Goal: Information Seeking & Learning: Find specific fact

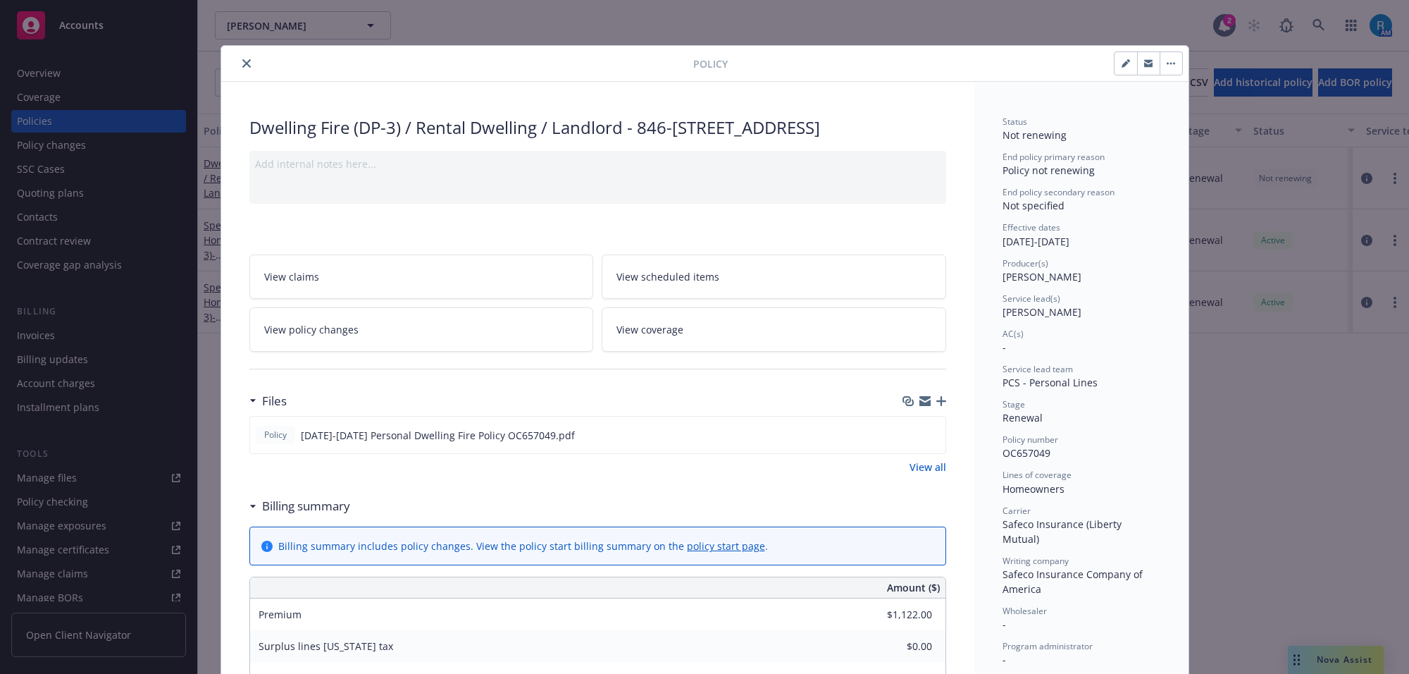
click at [242, 63] on icon "close" at bounding box center [246, 63] width 8 height 8
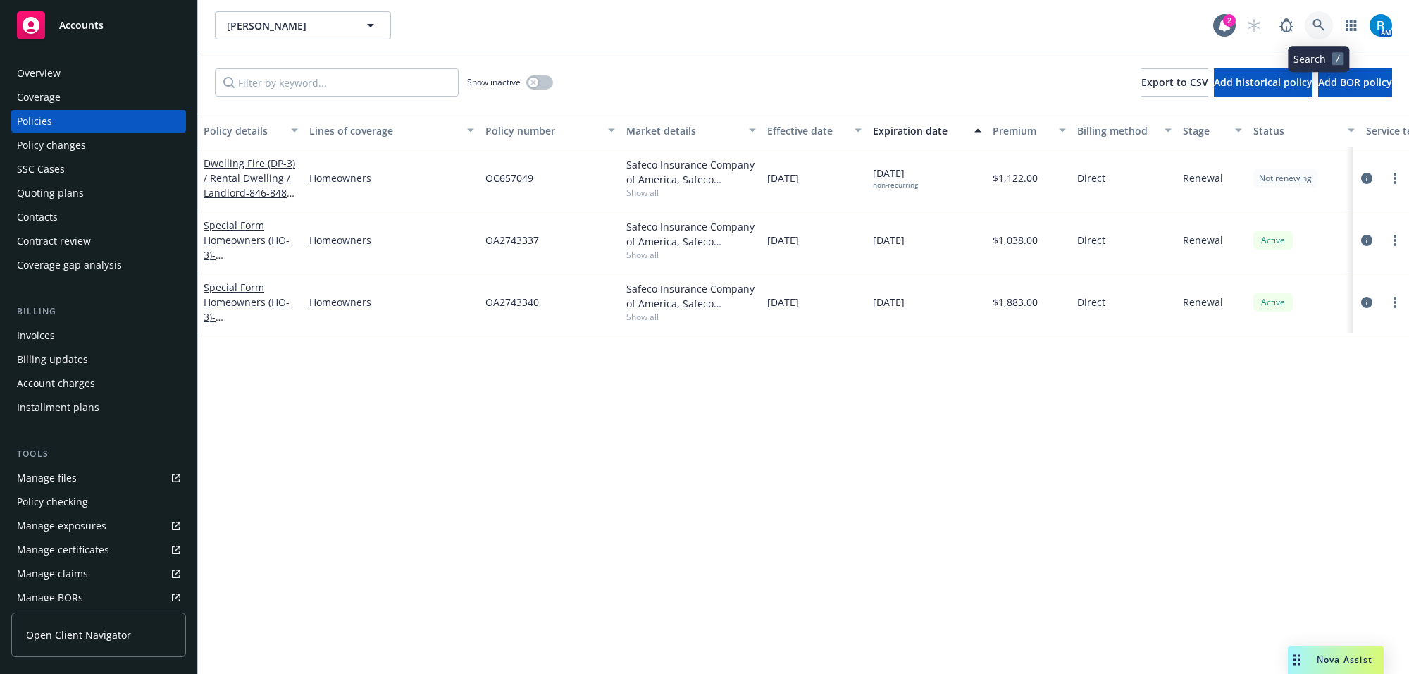
click at [1318, 30] on icon at bounding box center [1319, 25] width 13 height 13
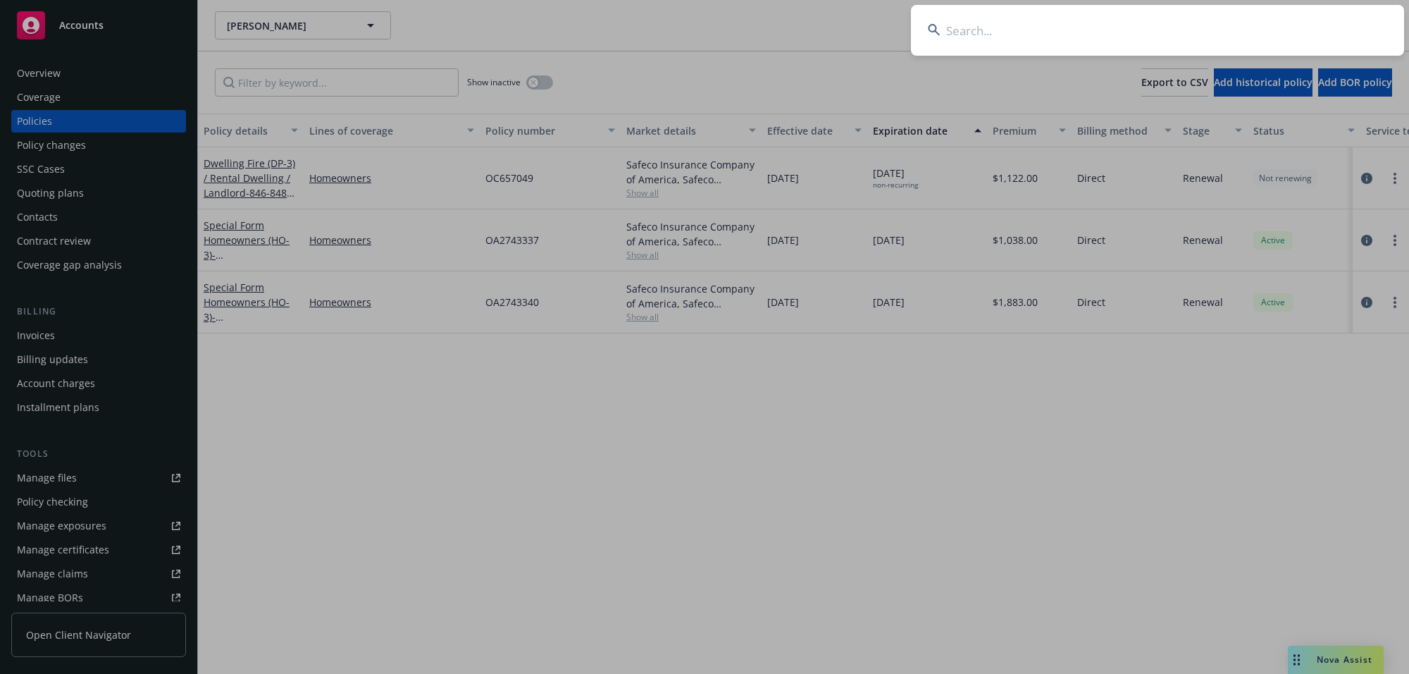
type input "Rosset, Albert"
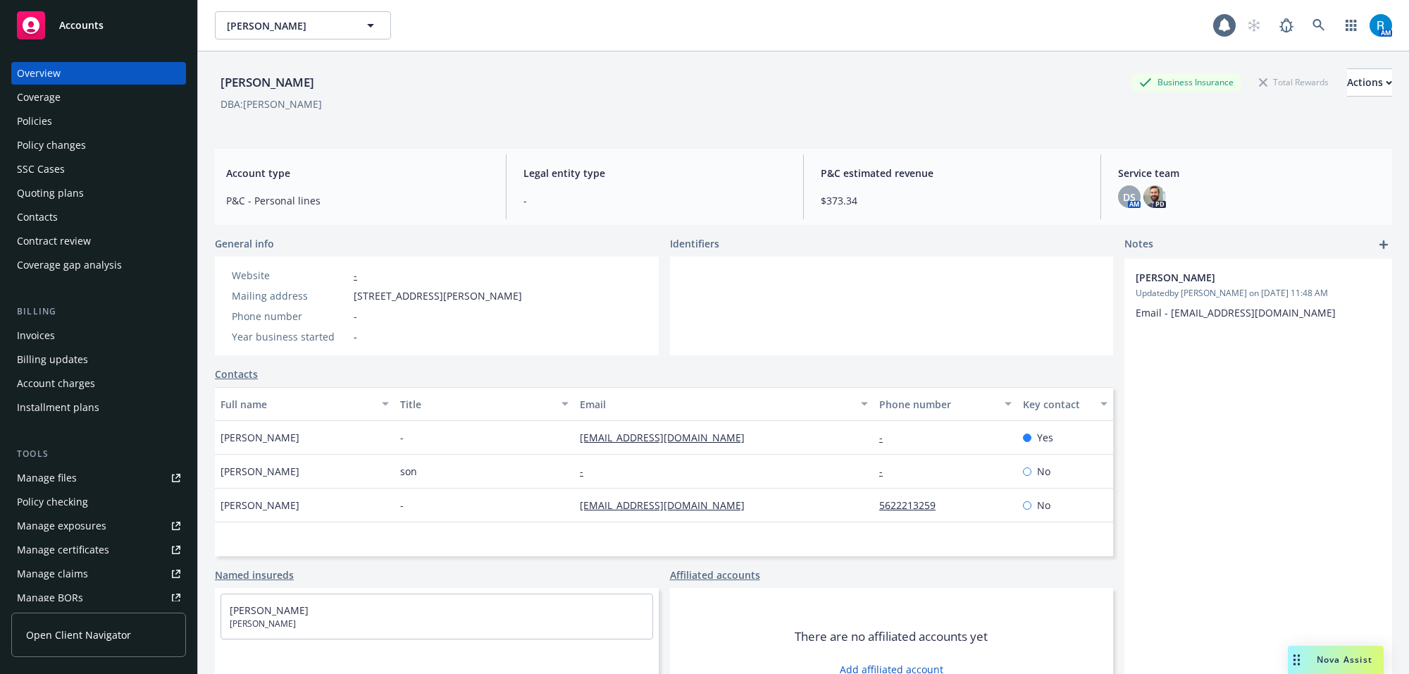
click at [36, 132] on div "Policies" at bounding box center [34, 121] width 35 height 23
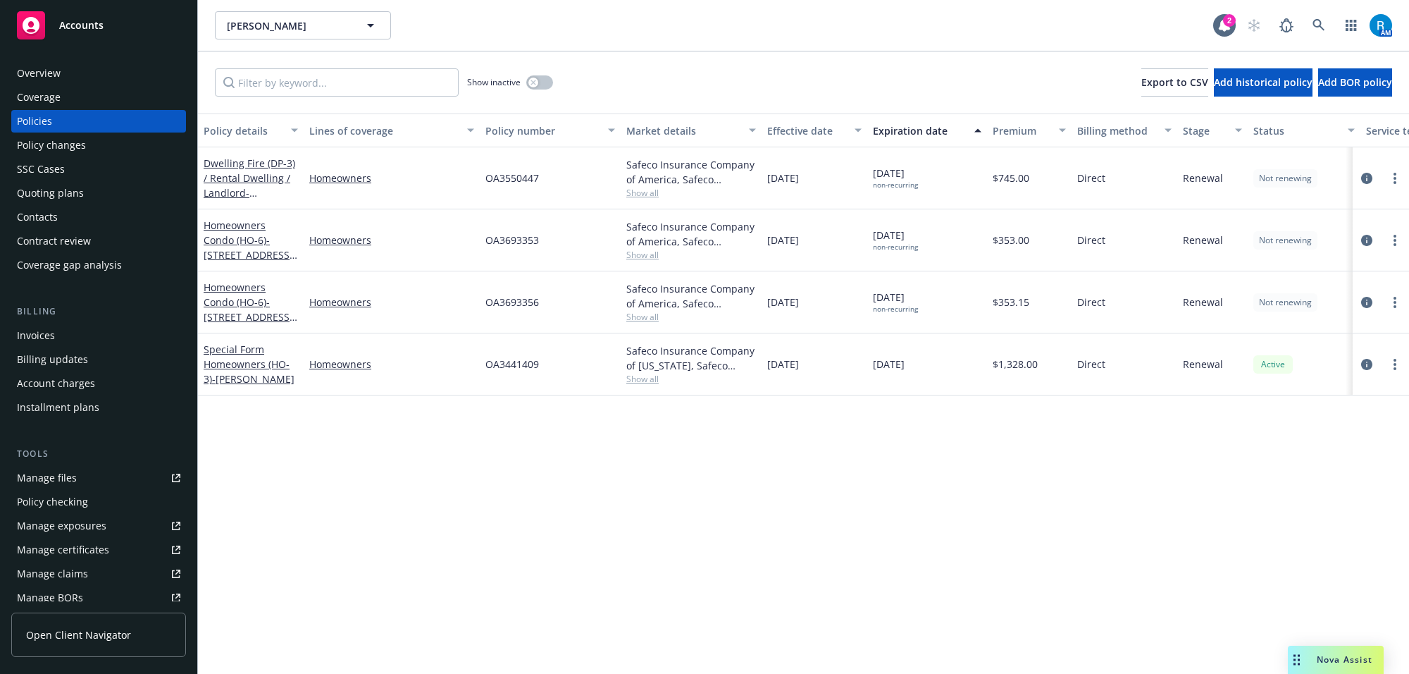
click at [504, 185] on span "OA3550447" at bounding box center [512, 178] width 54 height 15
copy span "OA3550447"
click at [1325, 21] on link at bounding box center [1319, 25] width 28 height 28
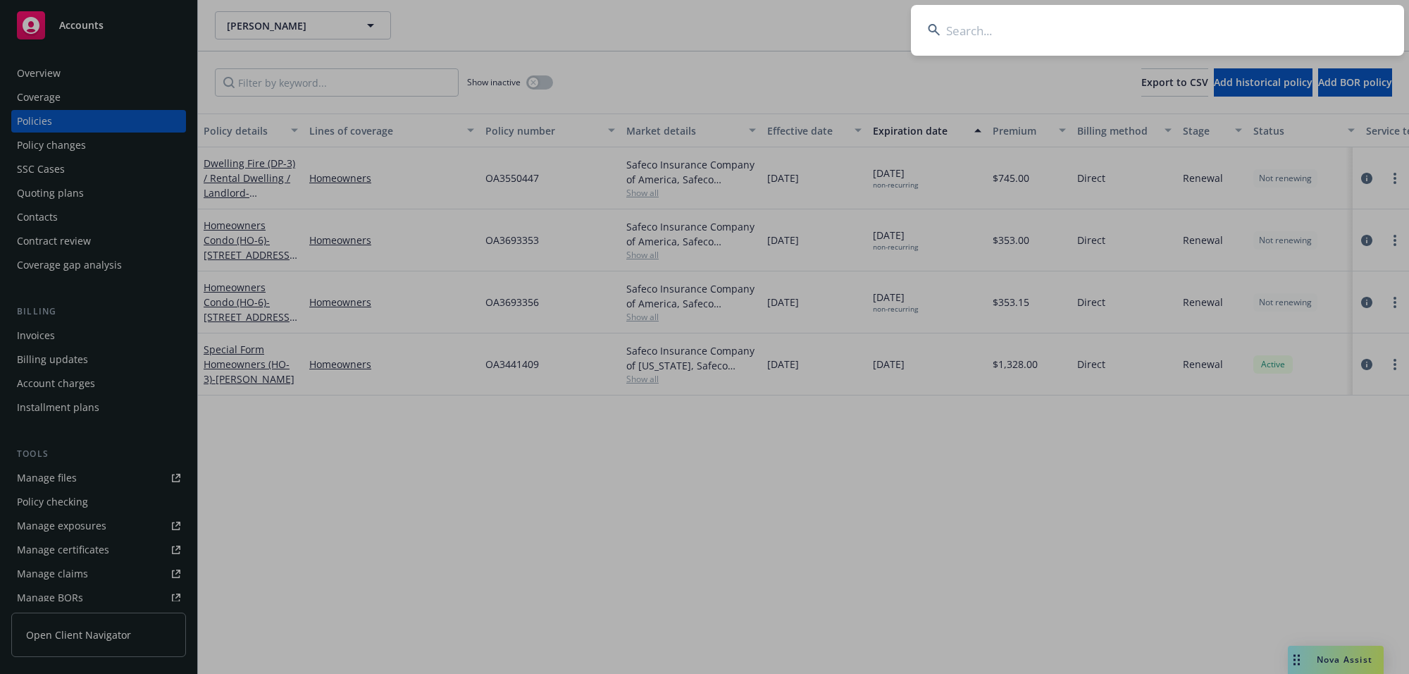
type input "Shirley Haynes"
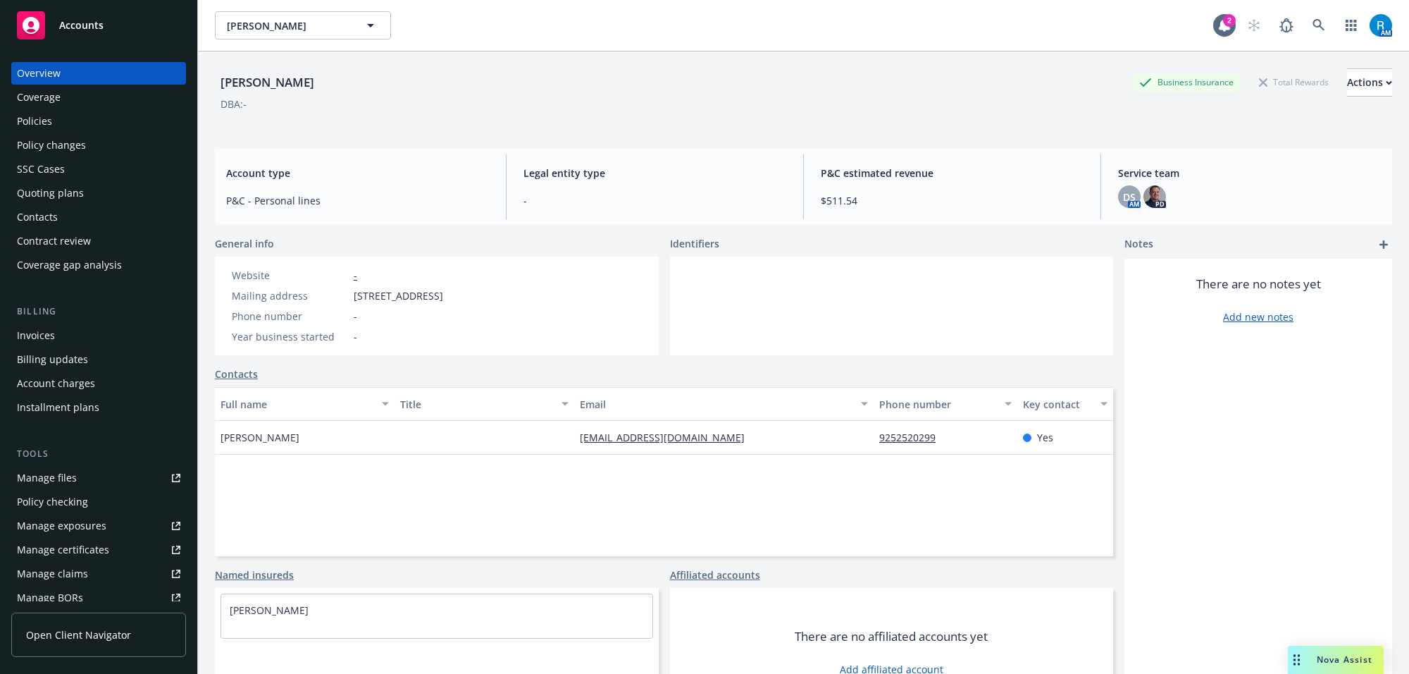
click at [51, 124] on div "Policies" at bounding box center [98, 121] width 163 height 23
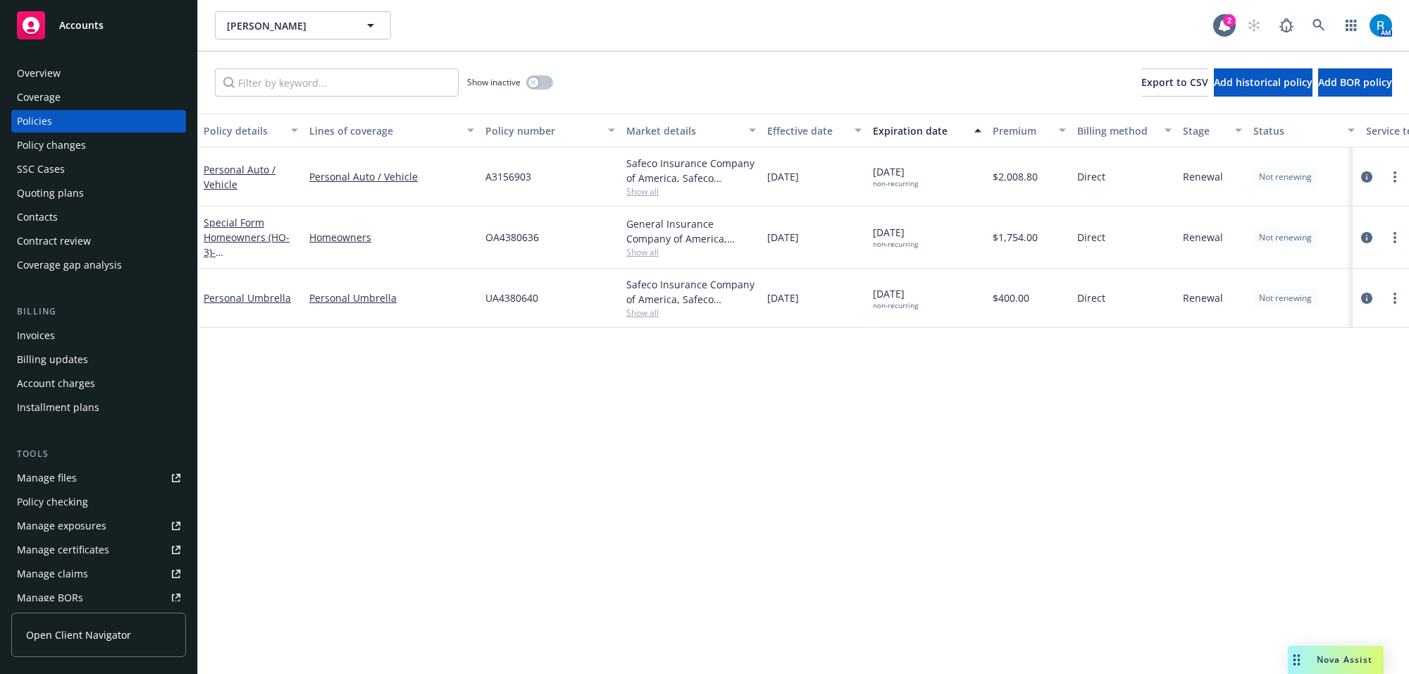
click at [495, 174] on span "A3156903" at bounding box center [508, 176] width 46 height 15
copy span "A3156903"
click at [1325, 30] on icon at bounding box center [1319, 25] width 13 height 13
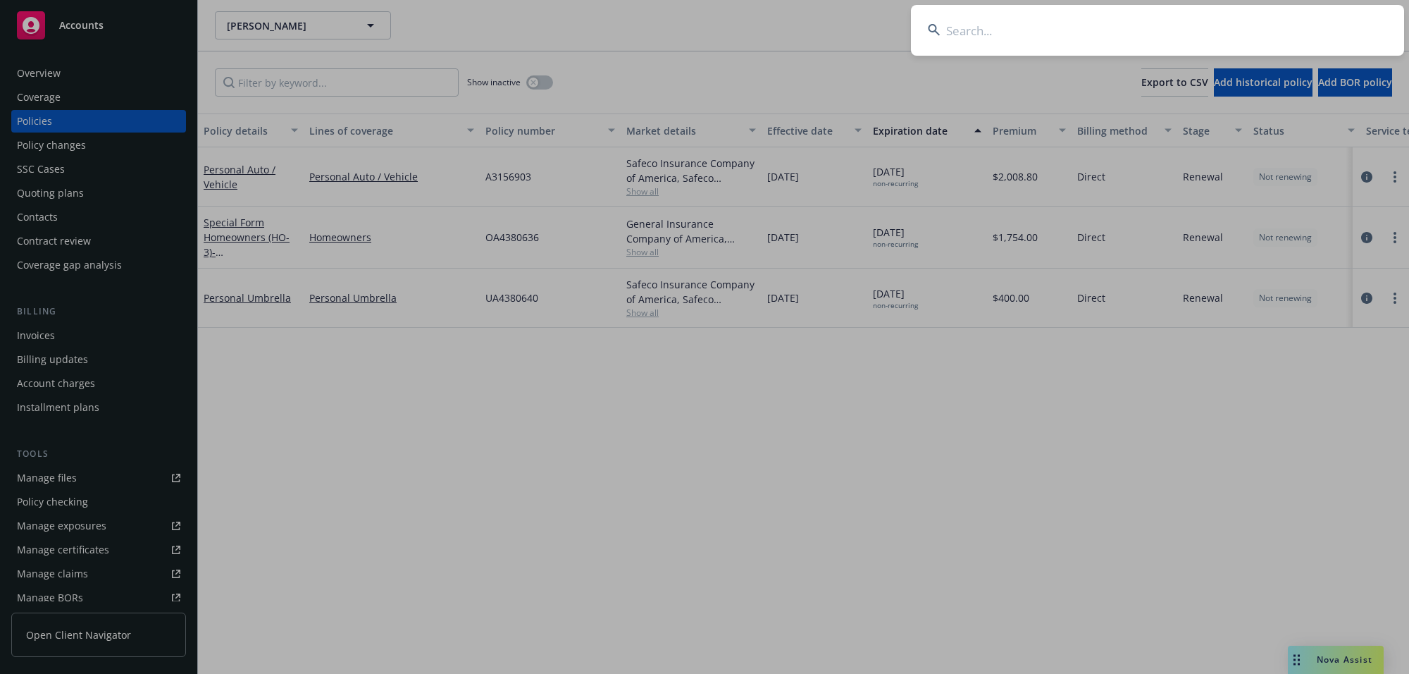
type input "Clinton & [PERSON_NAME]"
drag, startPoint x: 650, startPoint y: 564, endPoint x: 698, endPoint y: 526, distance: 61.7
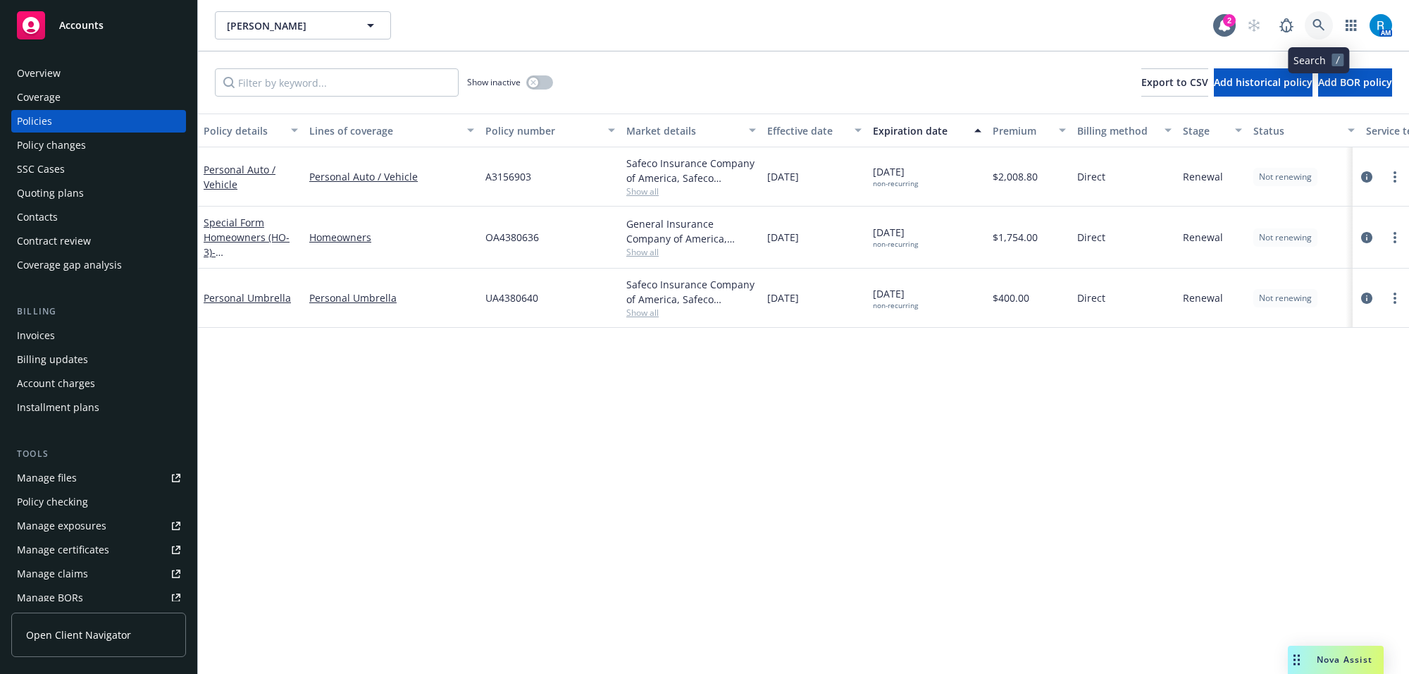
click at [1318, 28] on icon at bounding box center [1319, 25] width 13 height 13
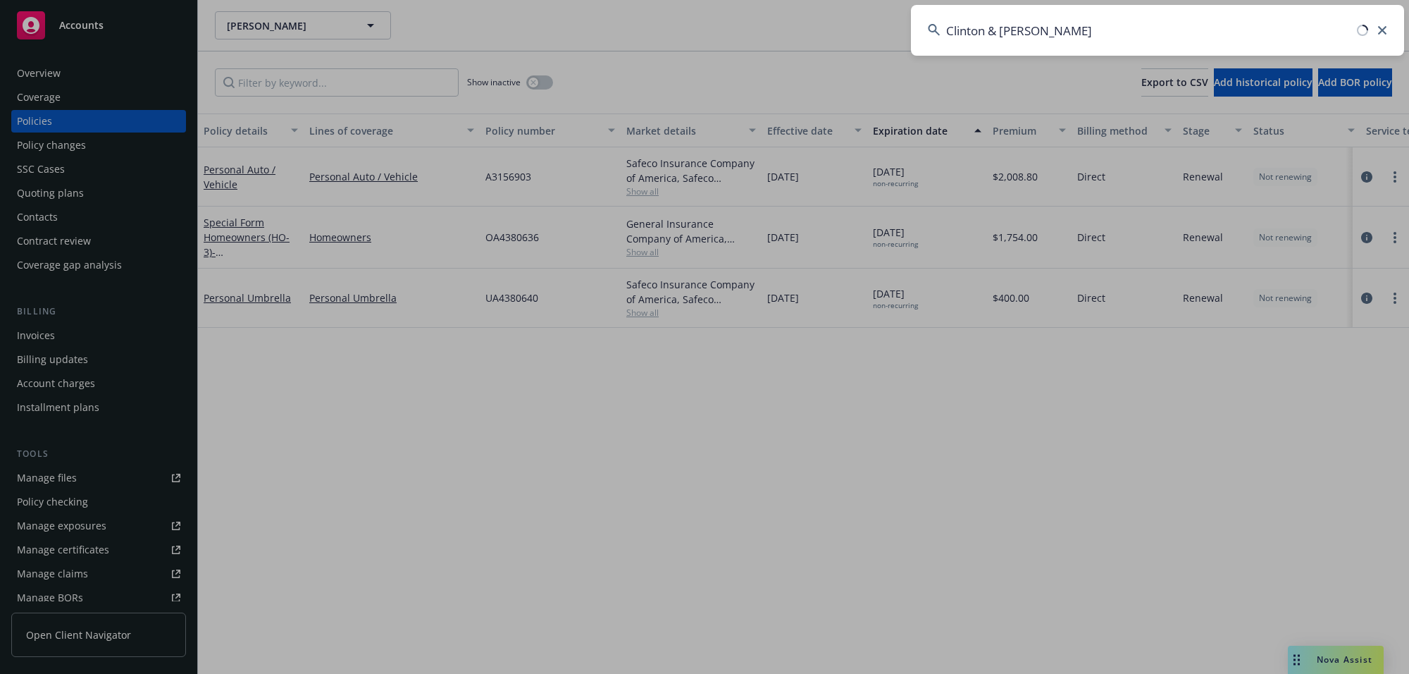
click at [1046, 30] on input "Clinton & [PERSON_NAME]" at bounding box center [1157, 30] width 493 height 51
type input "Clinton & [PERSON_NAME]"
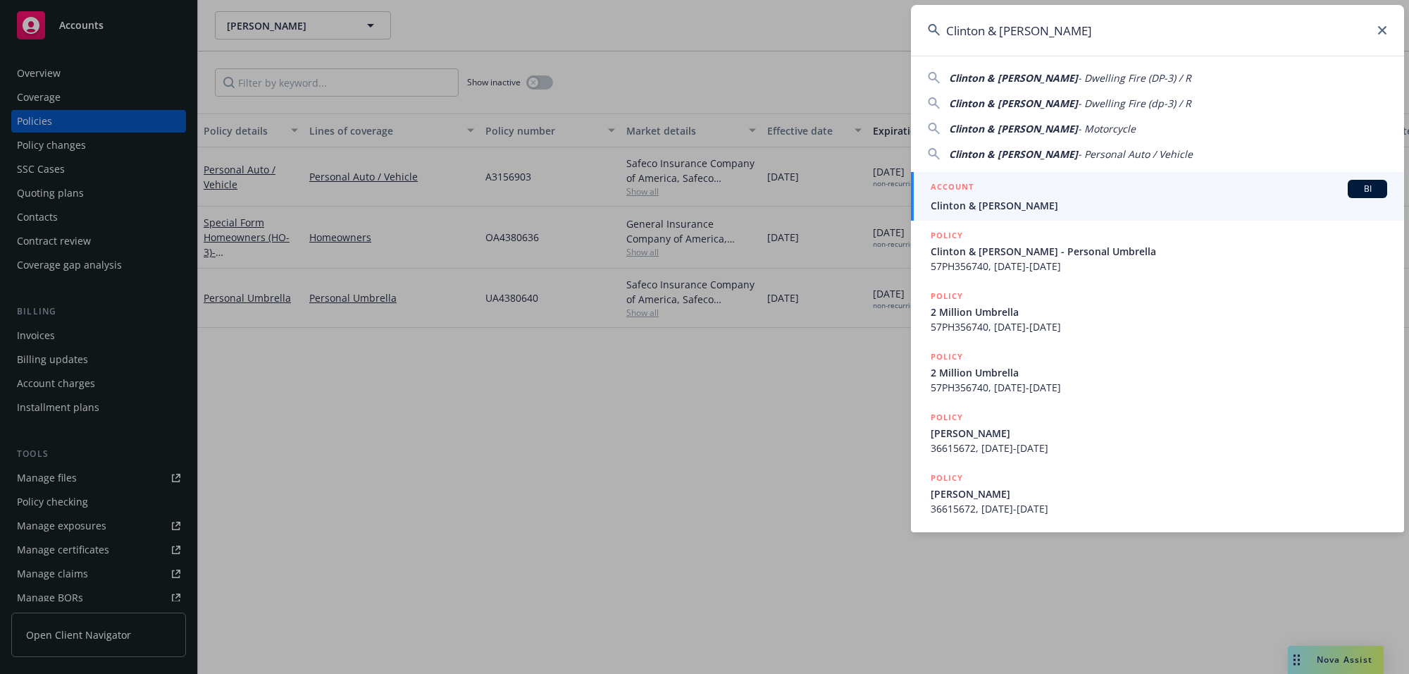
click at [1105, 21] on input "Clinton & [PERSON_NAME]" at bounding box center [1157, 30] width 493 height 51
click at [965, 206] on span "Clinton & [PERSON_NAME]" at bounding box center [1159, 205] width 457 height 15
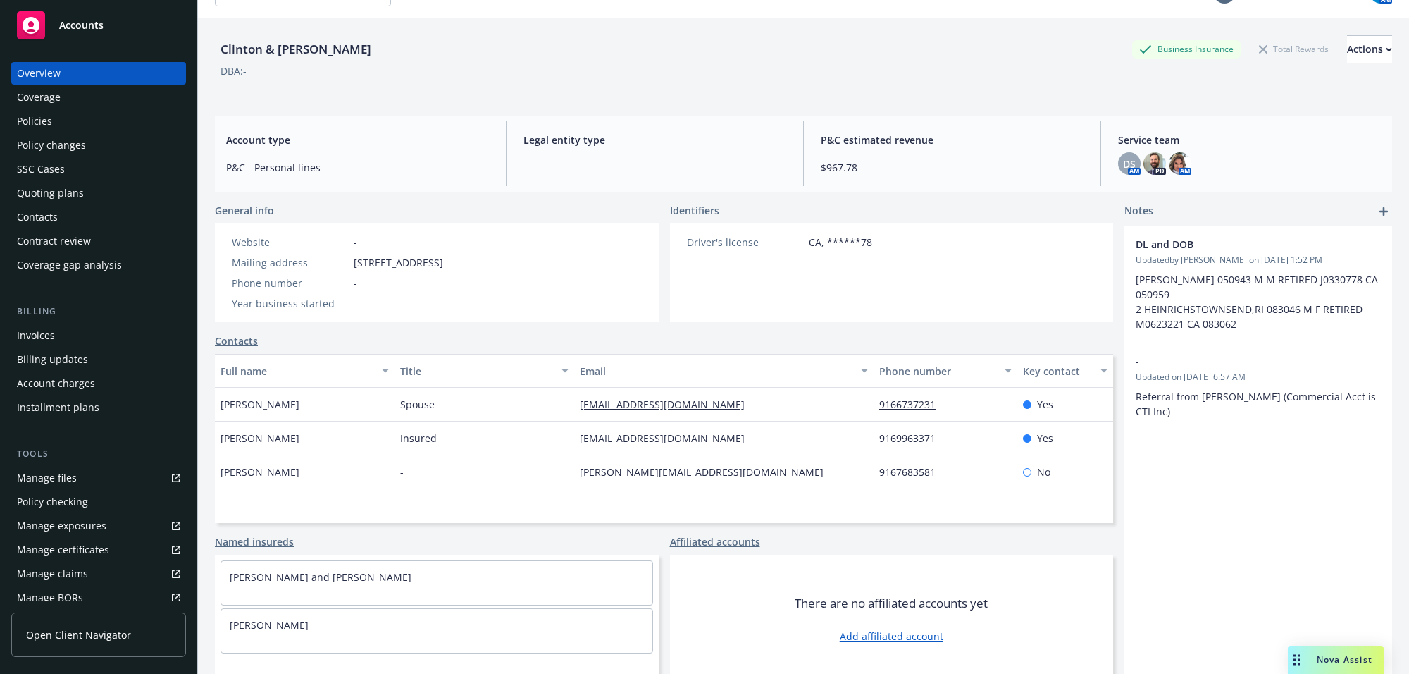
scroll to position [51, 0]
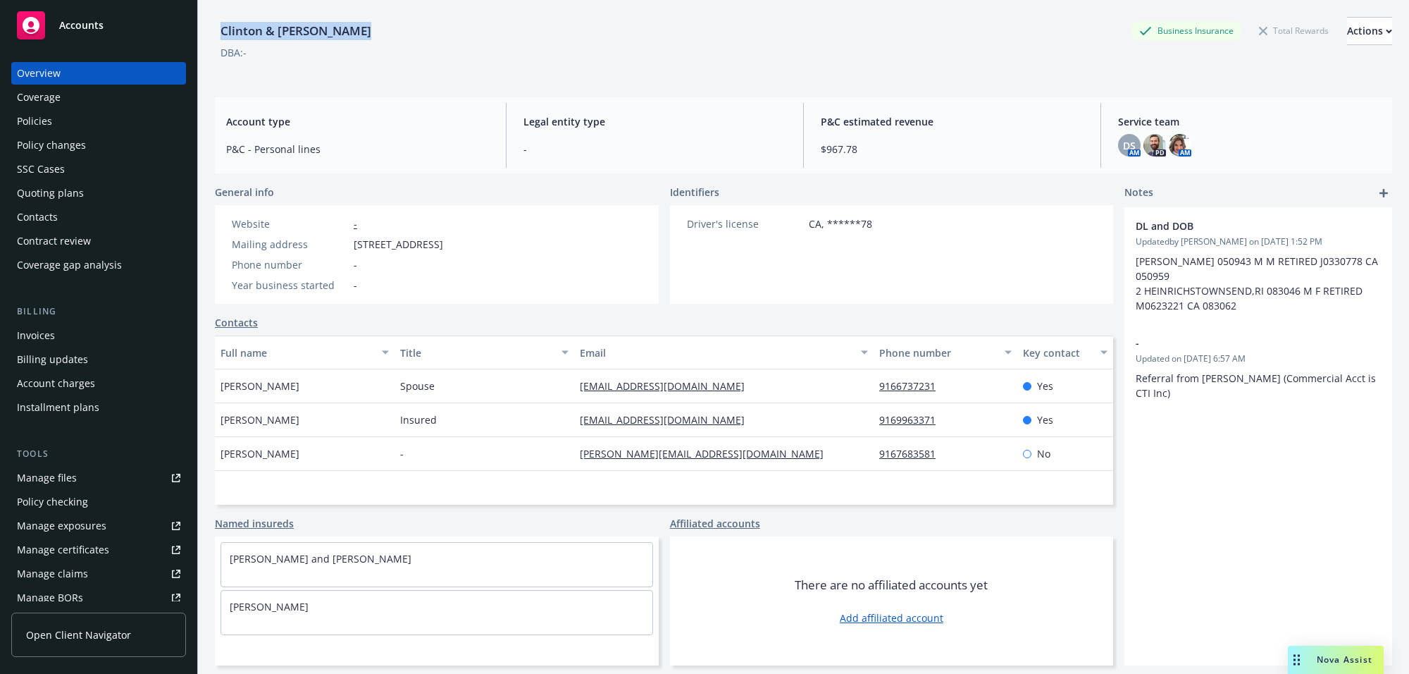
drag, startPoint x: 216, startPoint y: 25, endPoint x: 365, endPoint y: 21, distance: 148.7
click at [365, 22] on div "Clinton & [PERSON_NAME]" at bounding box center [296, 31] width 162 height 18
copy div "Clinton & [PERSON_NAME]"
drag, startPoint x: 349, startPoint y: 245, endPoint x: 572, endPoint y: 237, distance: 222.8
click at [572, 237] on div "Website - Mailing address 2120 Stony Bar Way, Gold River, CA, 95670 Phone numbe…" at bounding box center [437, 254] width 444 height 99
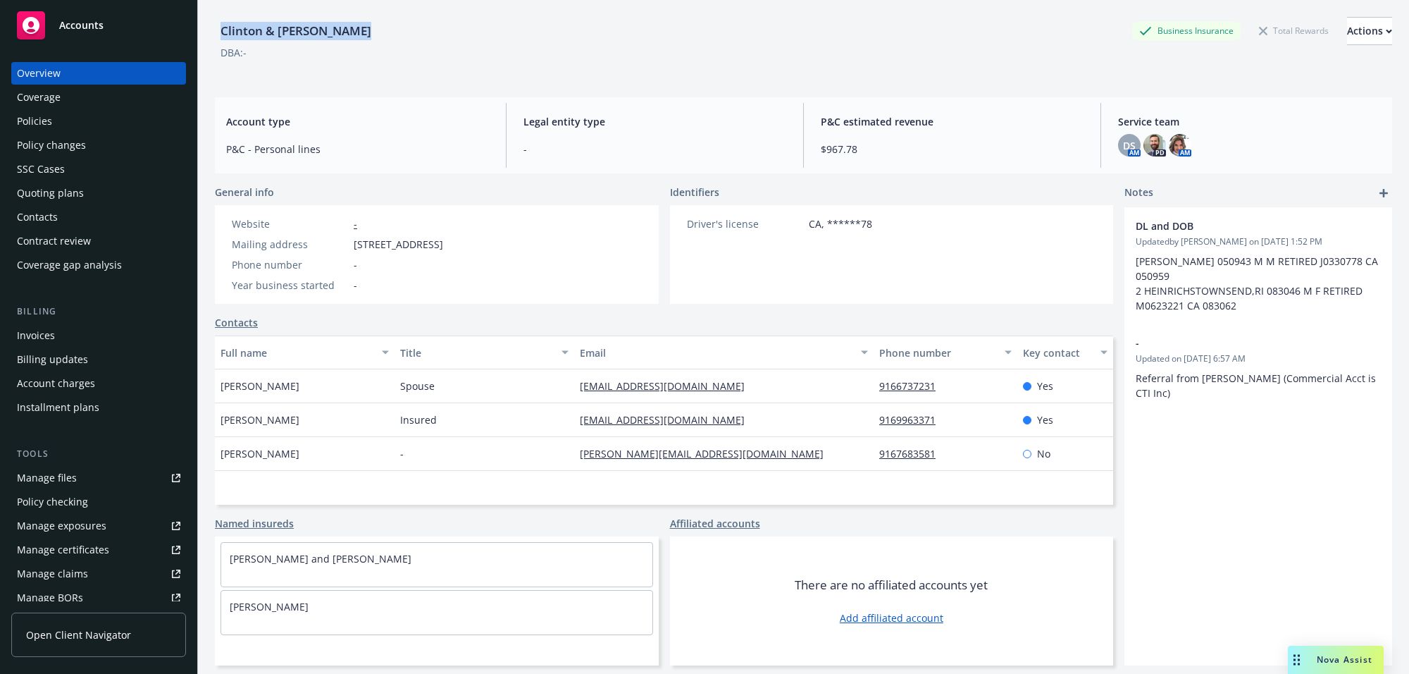
copy div "2120 Stony Bar Way, Gold River, CA, 95670"
click at [68, 122] on div "Policies" at bounding box center [98, 121] width 163 height 23
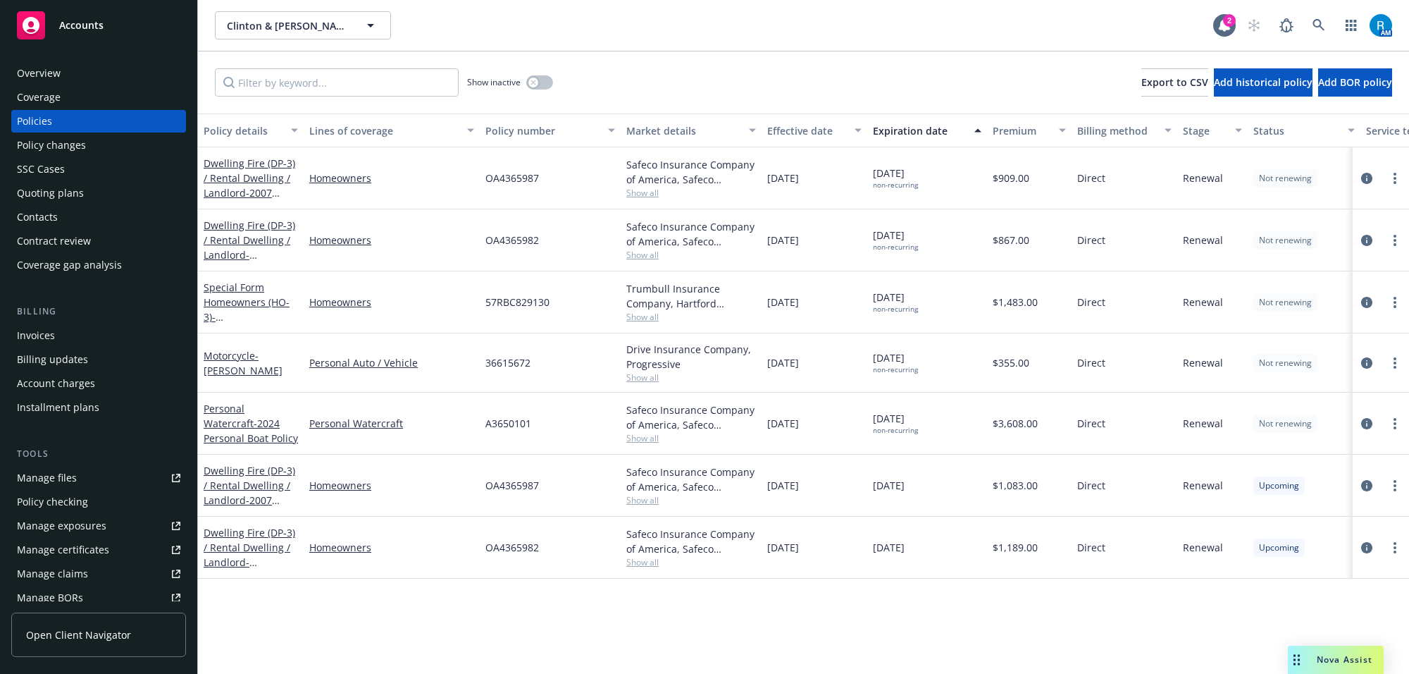
click at [900, 360] on span "10/18/2025 non-recurring" at bounding box center [895, 362] width 45 height 24
copy span "10/18/2025"
click at [244, 361] on div "Motorcycle - CLINT TOWNSEND" at bounding box center [251, 363] width 94 height 30
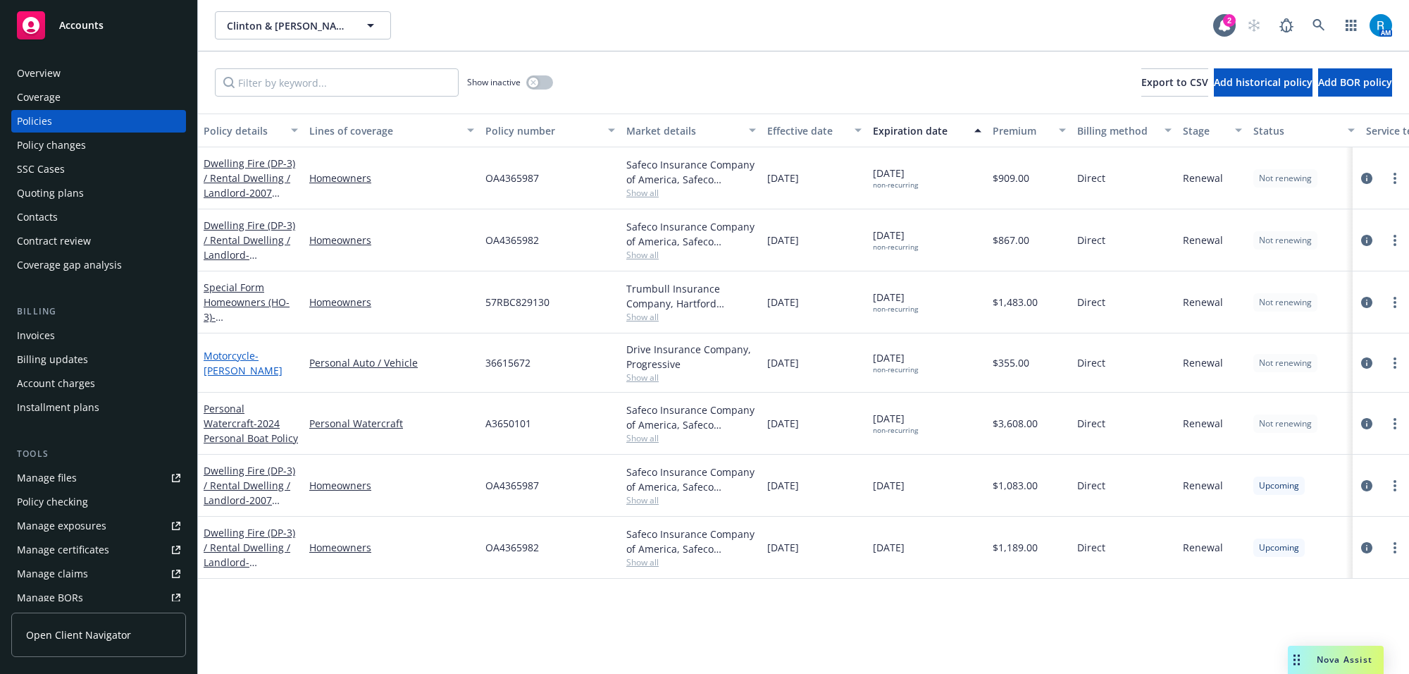
click at [233, 356] on link "Motorcycle - CLINT TOWNSEND" at bounding box center [243, 363] width 79 height 28
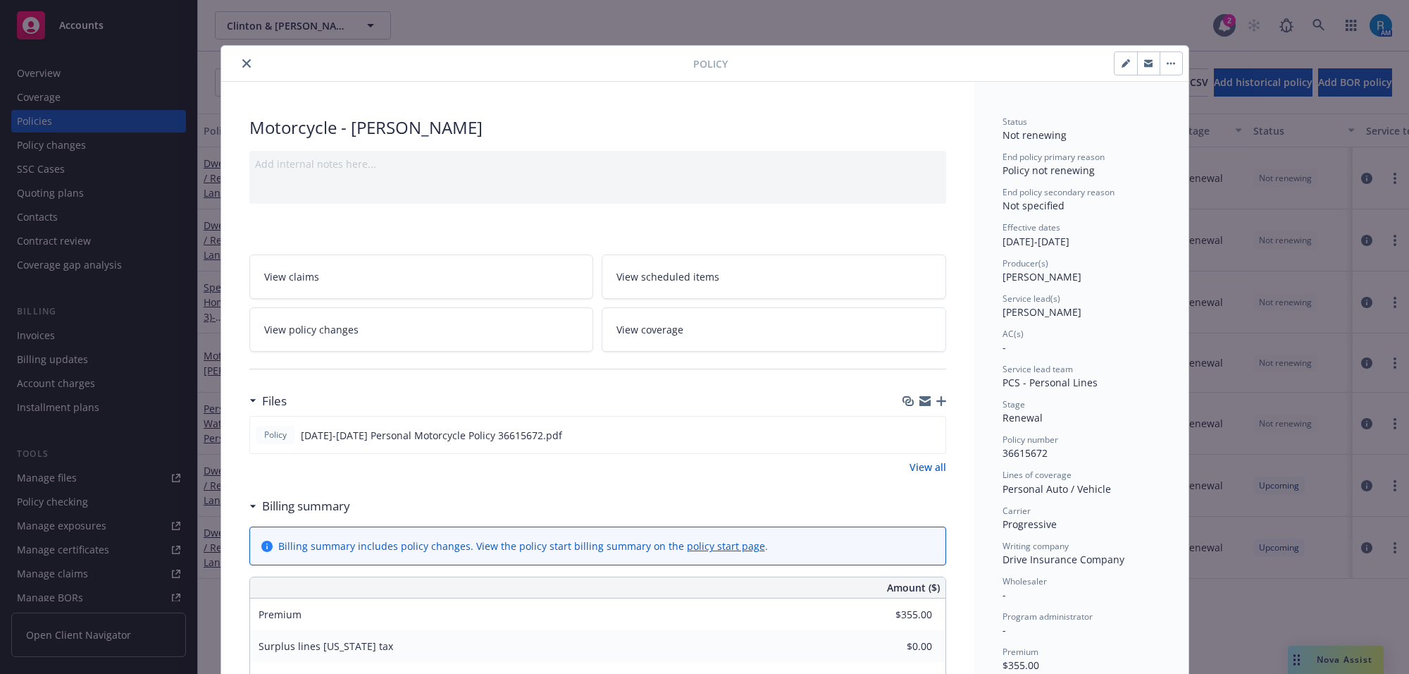
click at [673, 276] on span "View scheduled items" at bounding box center [668, 276] width 103 height 15
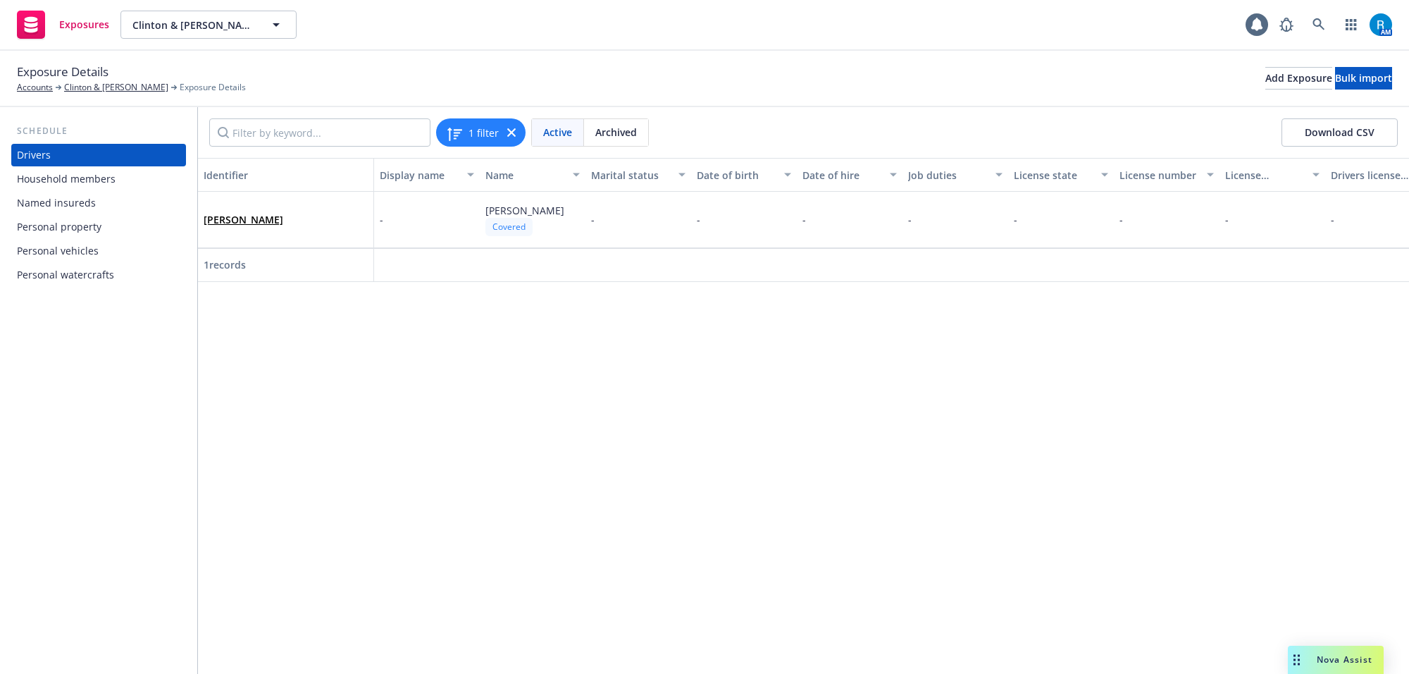
click at [88, 247] on div "Personal vehicles" at bounding box center [58, 251] width 82 height 23
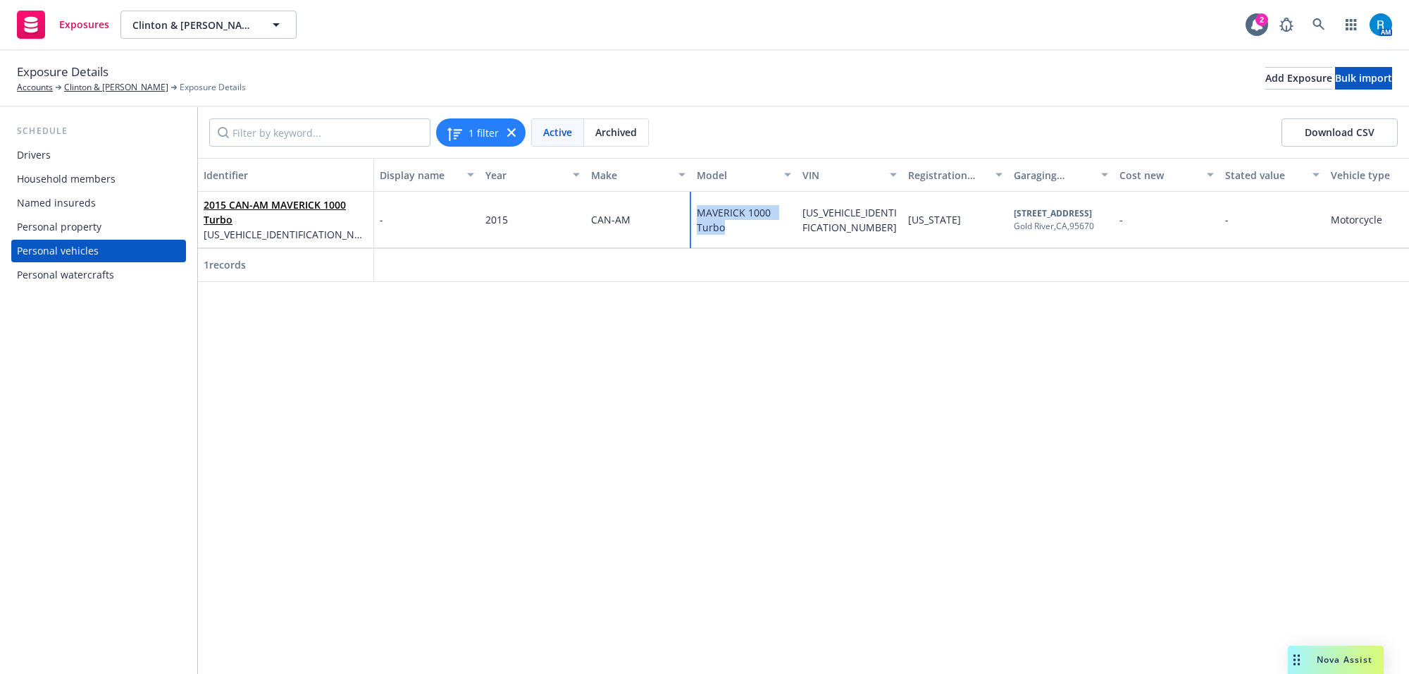
drag, startPoint x: 731, startPoint y: 227, endPoint x: 685, endPoint y: 211, distance: 49.0
click at [685, 211] on div "2015 CAN-AM MAVERICK 1000 Turbo [US_VEHICLE_IDENTIFICATION_NUMBER] - 2015 CAN-A…" at bounding box center [867, 220] width 1339 height 56
drag, startPoint x: 679, startPoint y: 428, endPoint x: 675, endPoint y: 421, distance: 7.9
click at [678, 426] on div "Identifier Display name Year Make Model VIN Registration state Garaging address…" at bounding box center [803, 416] width 1211 height 516
click at [831, 217] on span "[US_VEHICLE_IDENTIFICATION_NUMBER]" at bounding box center [850, 220] width 94 height 28
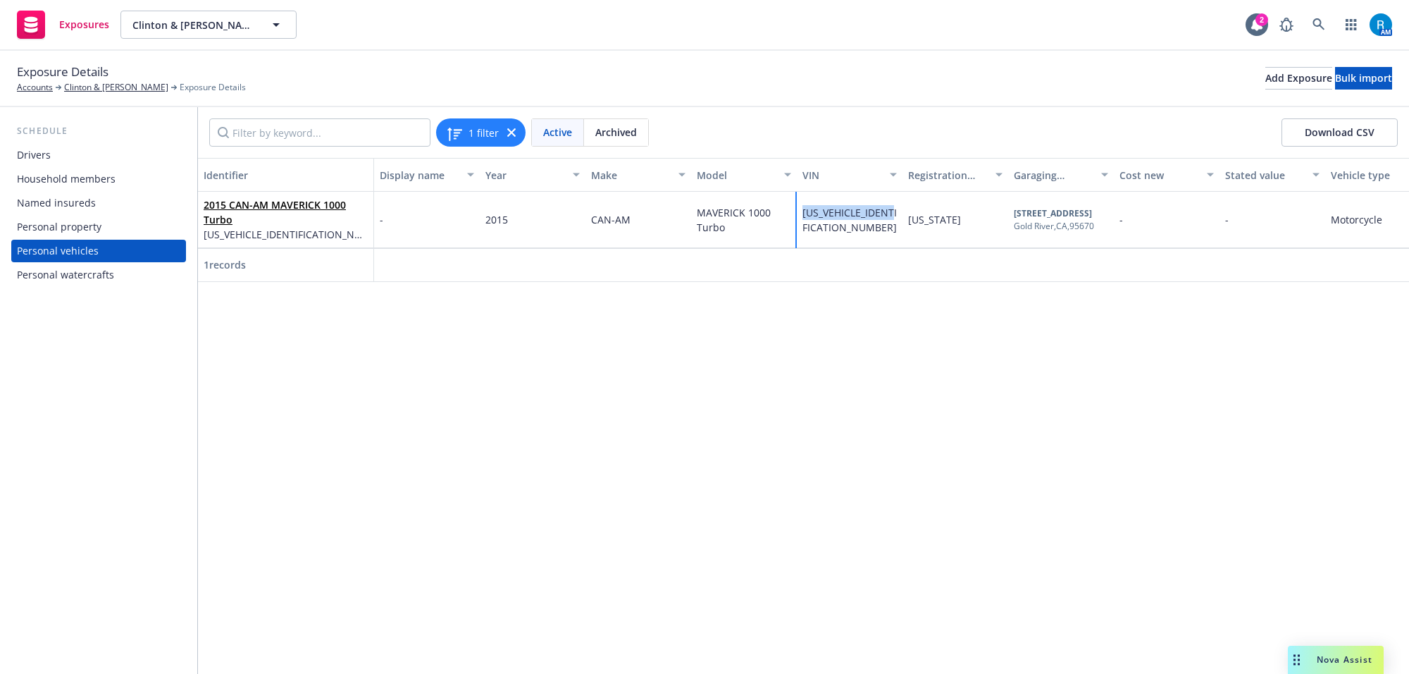
click at [831, 217] on span "[US_VEHICLE_IDENTIFICATION_NUMBER]" at bounding box center [850, 220] width 94 height 28
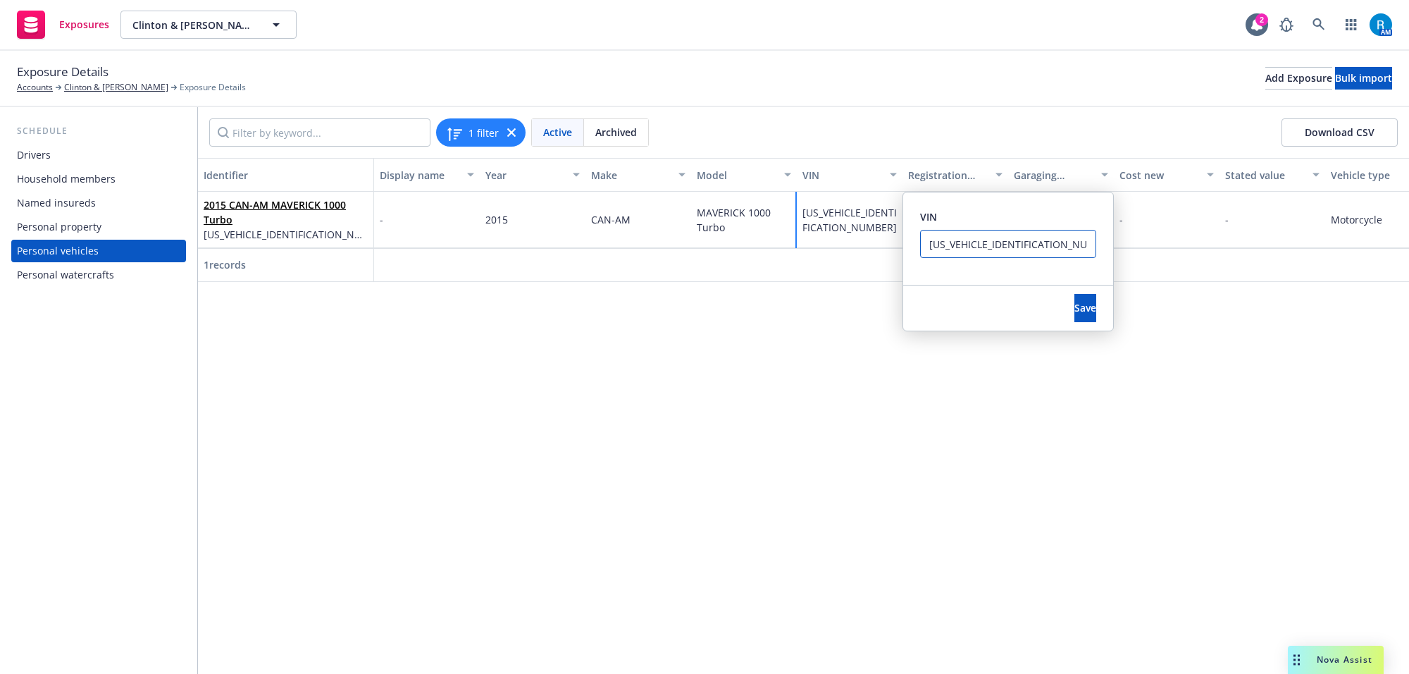
drag, startPoint x: 1034, startPoint y: 238, endPoint x: 826, endPoint y: 238, distance: 207.1
click at [853, 238] on div "[US_VEHICLE_IDENTIFICATION_NUMBER] VIN [US_VEHICLE_IDENTIFICATION_NUMBER] Save" at bounding box center [850, 220] width 106 height 56
click at [593, 338] on div "Identifier Display name Year Make Model VIN Registration state Garaging address…" at bounding box center [803, 416] width 1211 height 516
drag, startPoint x: 934, startPoint y: 215, endPoint x: 669, endPoint y: 306, distance: 280.3
click at [934, 215] on span "VIN" at bounding box center [928, 216] width 17 height 13
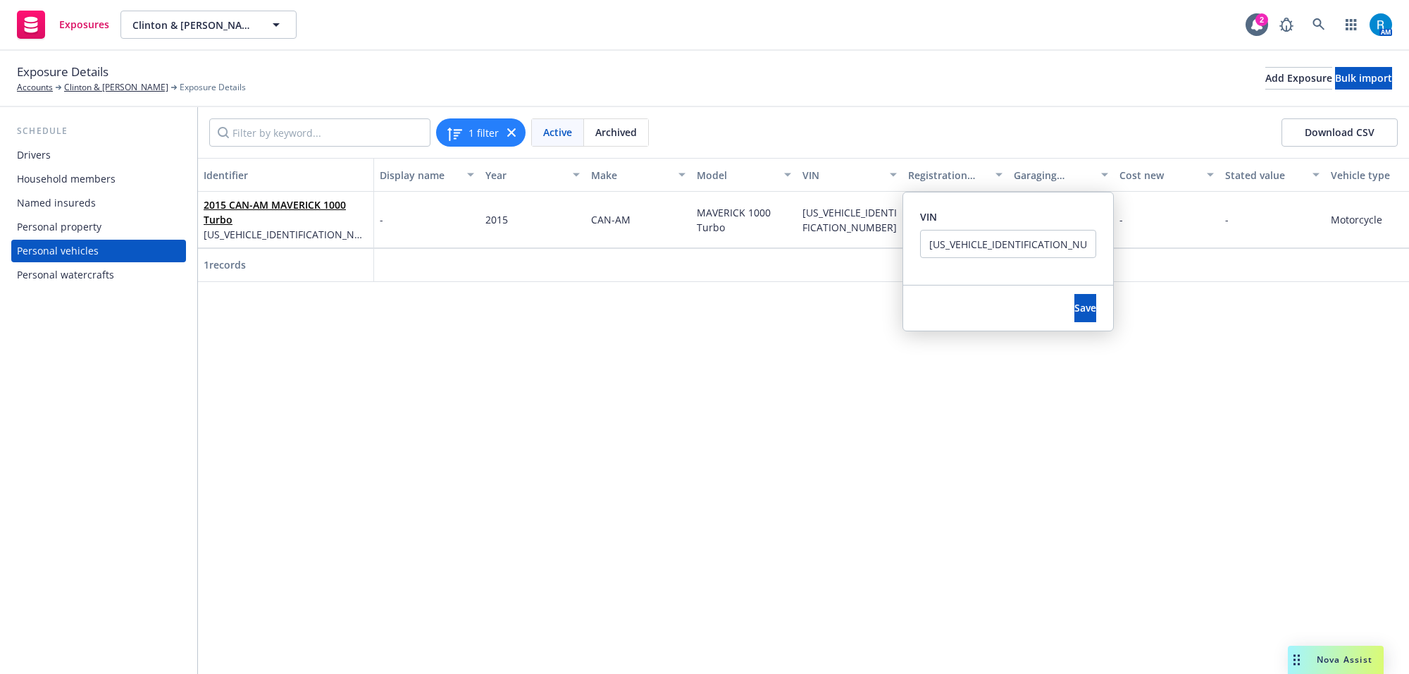
click at [495, 421] on div "Identifier Display name Year Make Model VIN Registration state Garaging address…" at bounding box center [803, 416] width 1211 height 516
drag, startPoint x: 471, startPoint y: 223, endPoint x: 473, endPoint y: 166, distance: 57.1
click at [469, 216] on div "-" at bounding box center [427, 220] width 106 height 56
click at [531, 124] on div "Active Archived" at bounding box center [590, 132] width 118 height 28
click at [514, 128] on icon at bounding box center [511, 132] width 8 height 8
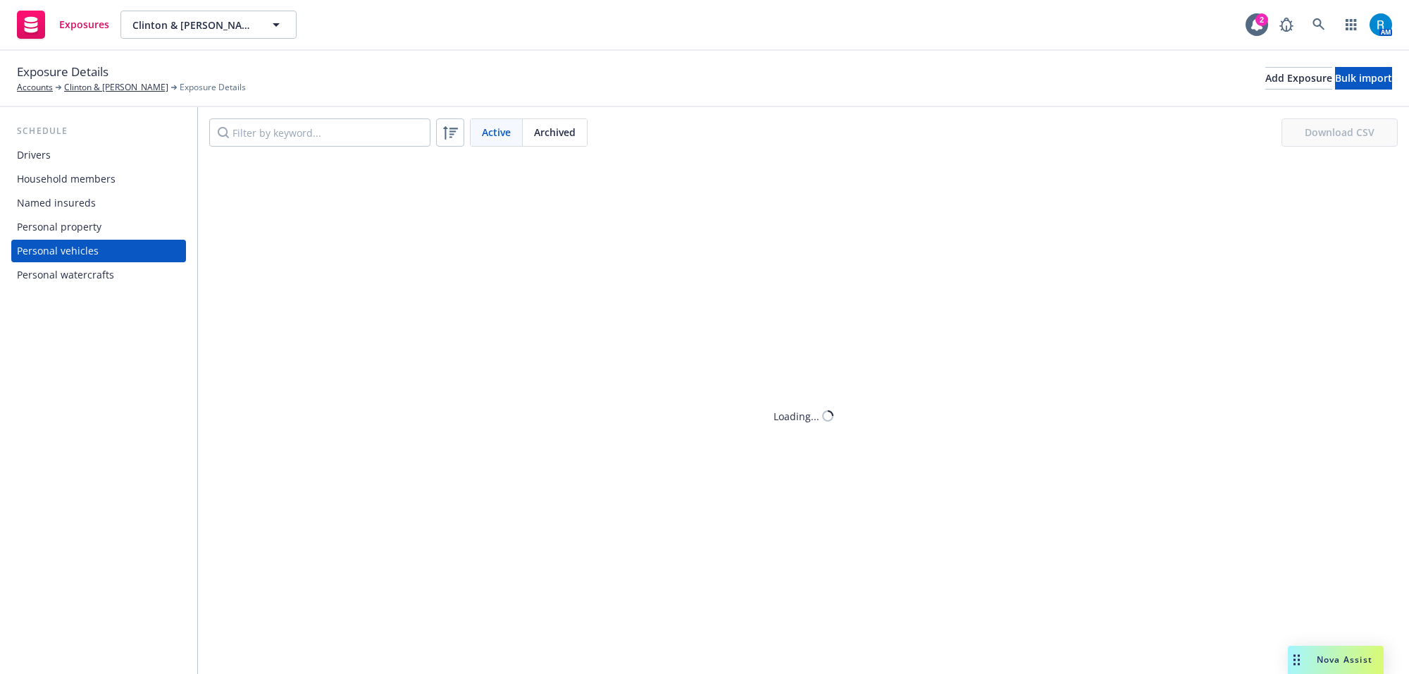
click at [547, 398] on div "Loading..." at bounding box center [803, 416] width 1211 height 516
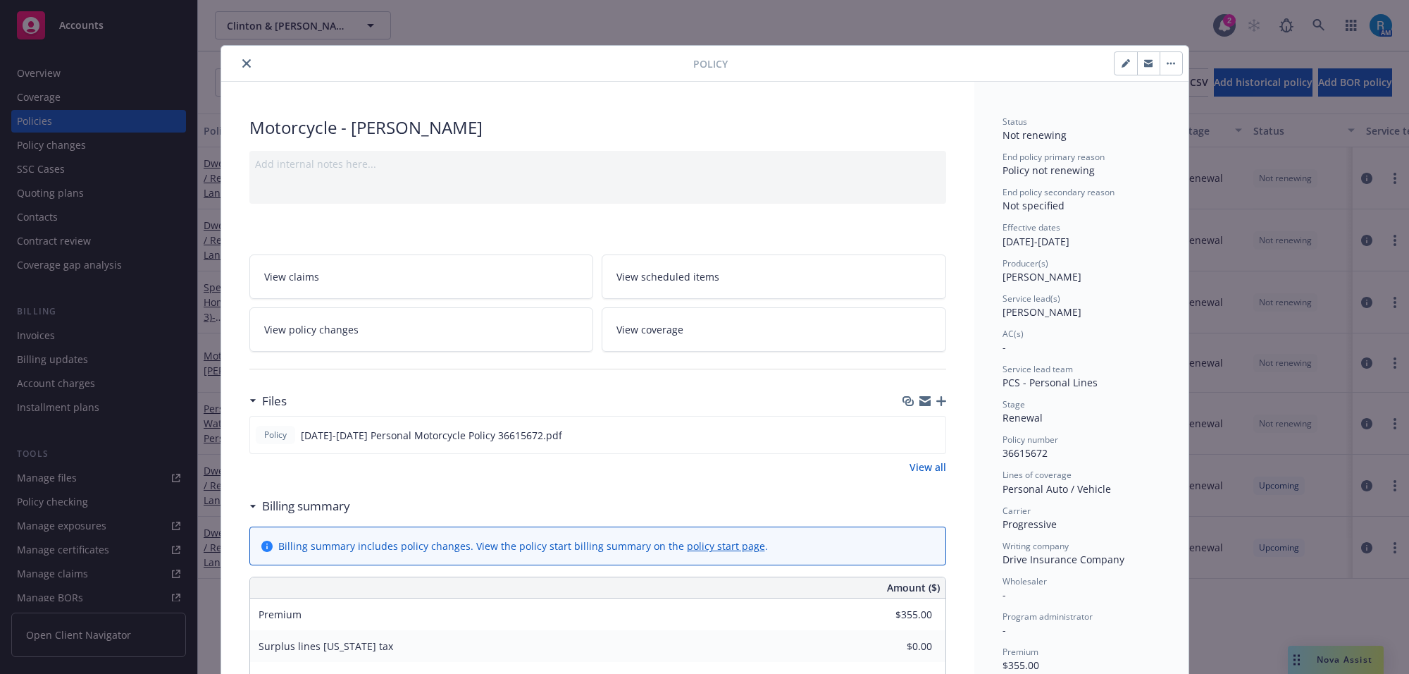
click at [243, 64] on icon "close" at bounding box center [246, 63] width 8 height 8
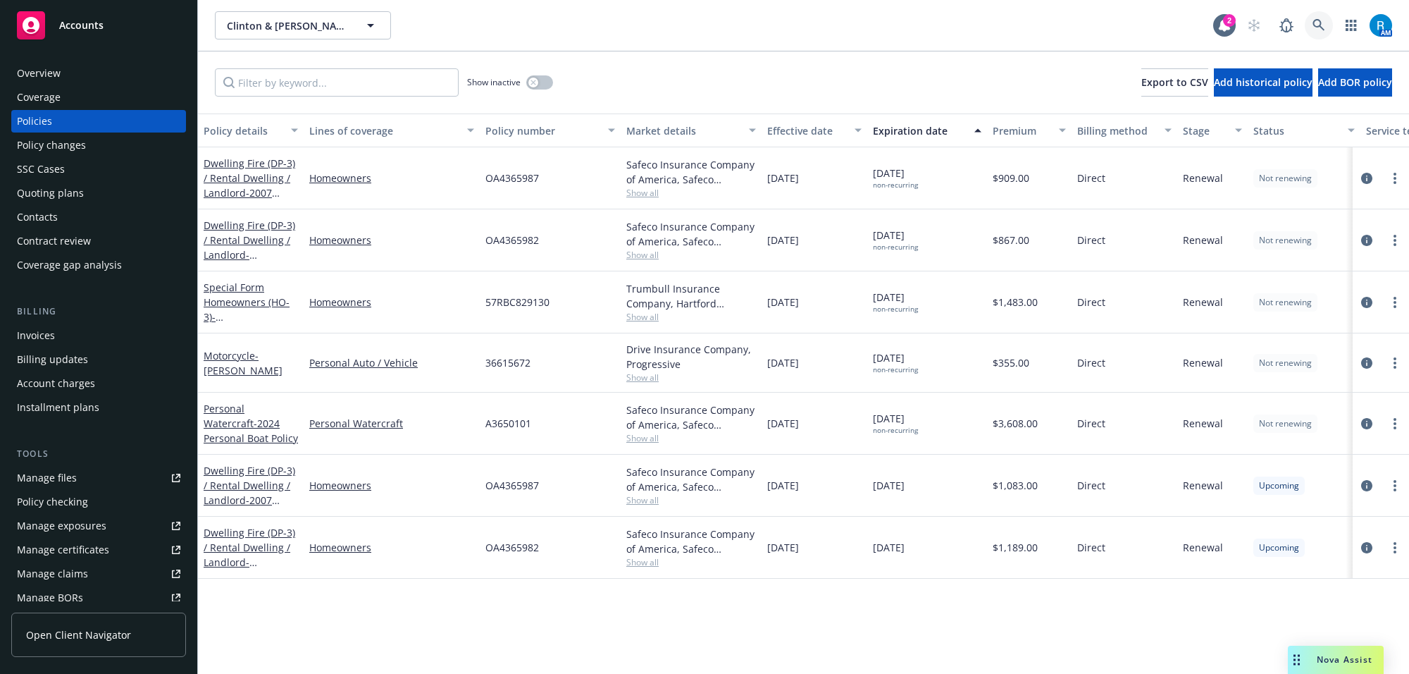
click at [1332, 30] on link at bounding box center [1319, 25] width 28 height 28
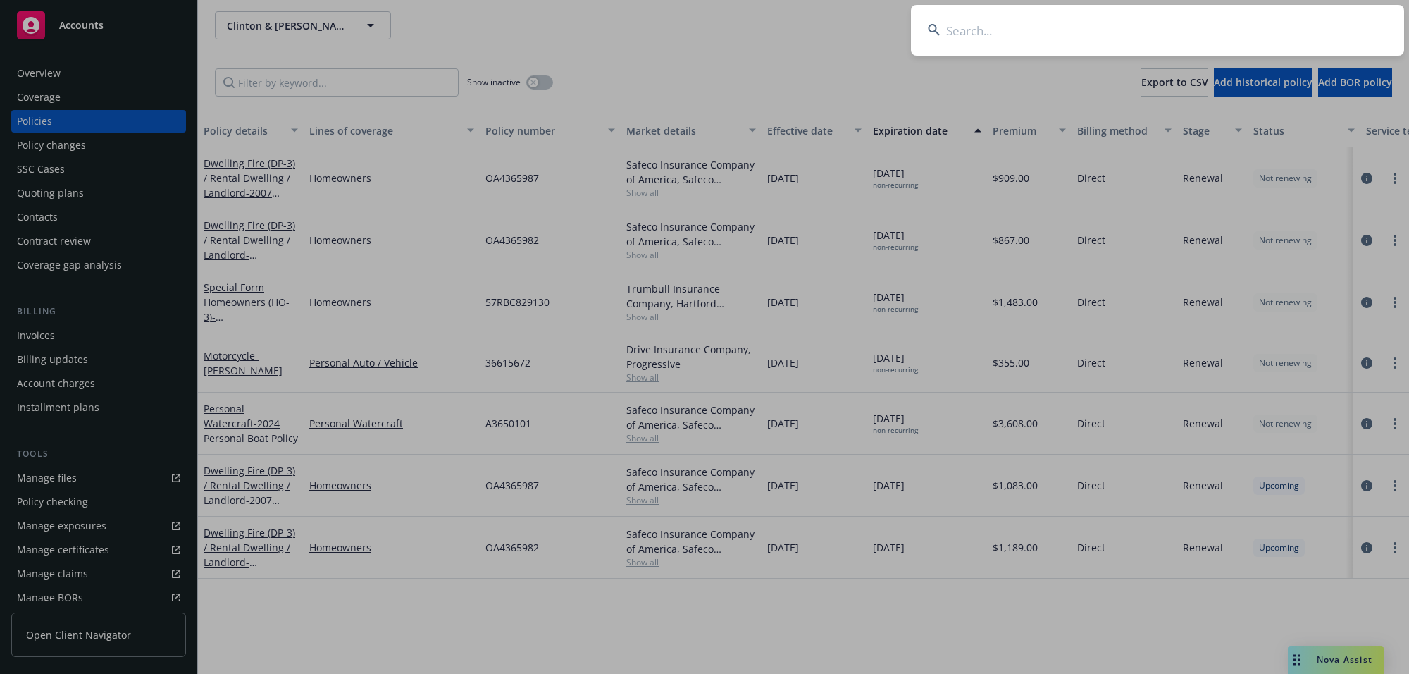
type input "Tran, Steven P"
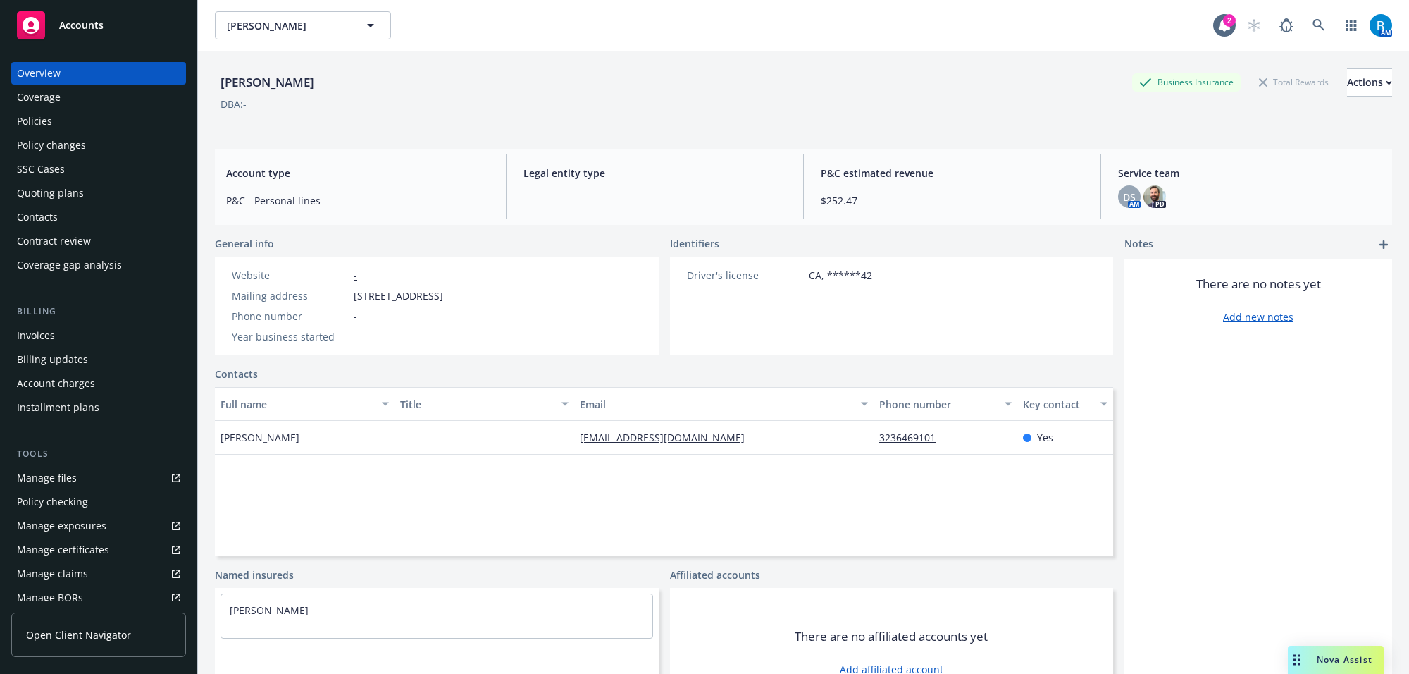
click at [54, 122] on div "Policies" at bounding box center [98, 121] width 163 height 23
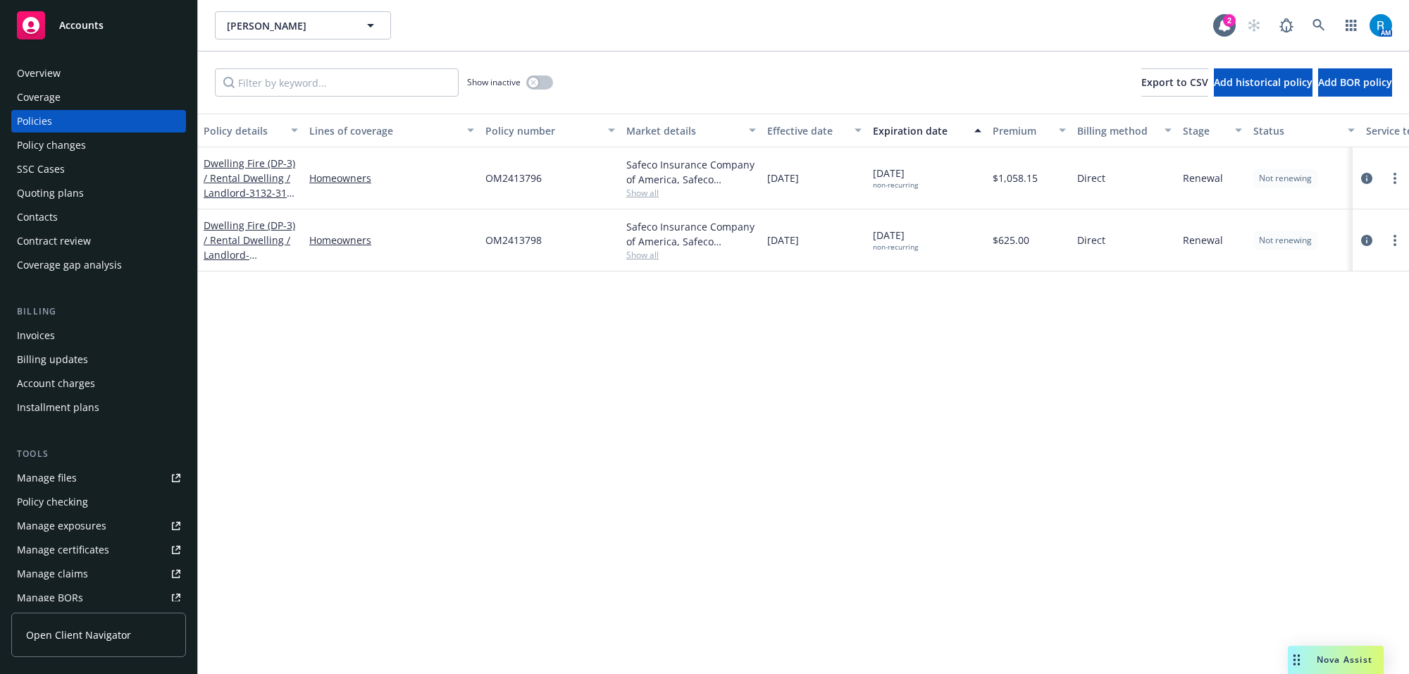
click at [483, 182] on div "OM2413796" at bounding box center [550, 178] width 141 height 62
copy span "OM2413796"
click at [505, 235] on span "OM2413798" at bounding box center [513, 240] width 56 height 15
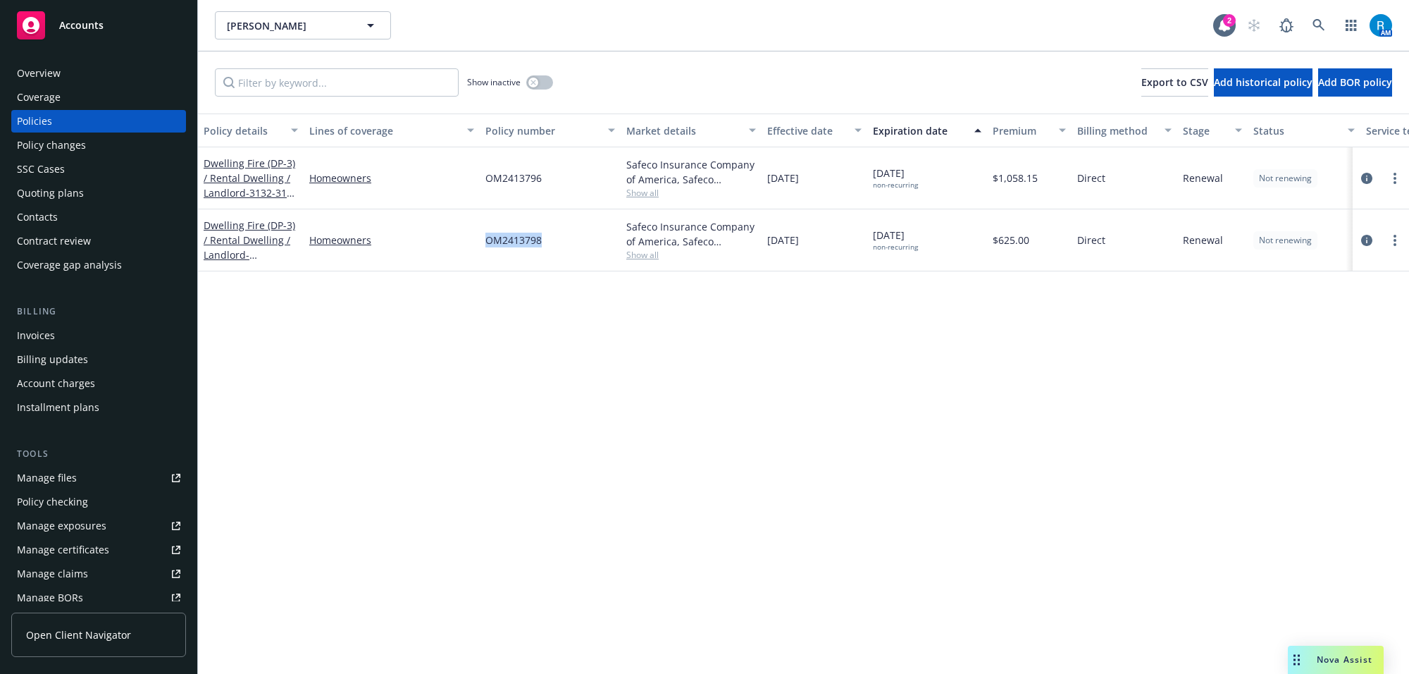
copy span "OM2413798"
click at [1312, 32] on link at bounding box center [1319, 25] width 28 height 28
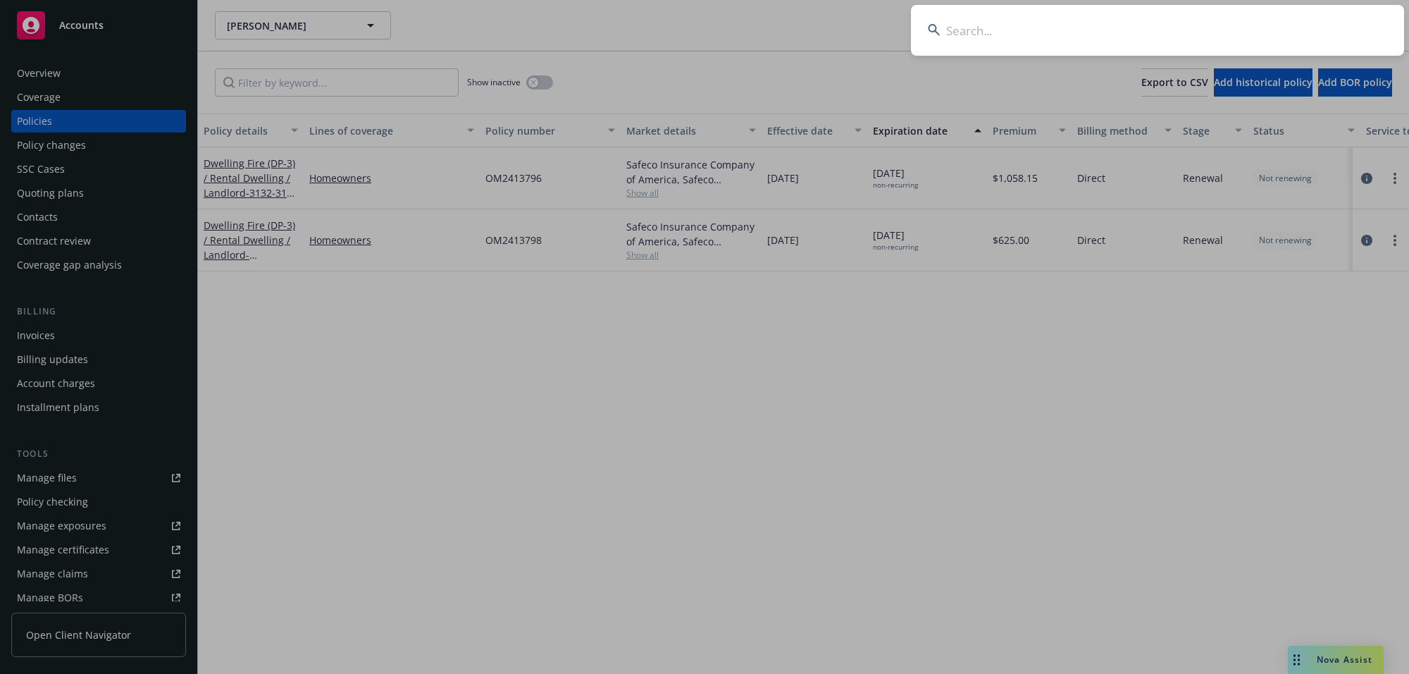
type input "Steven Spencer Steigner and Ron Ryan"
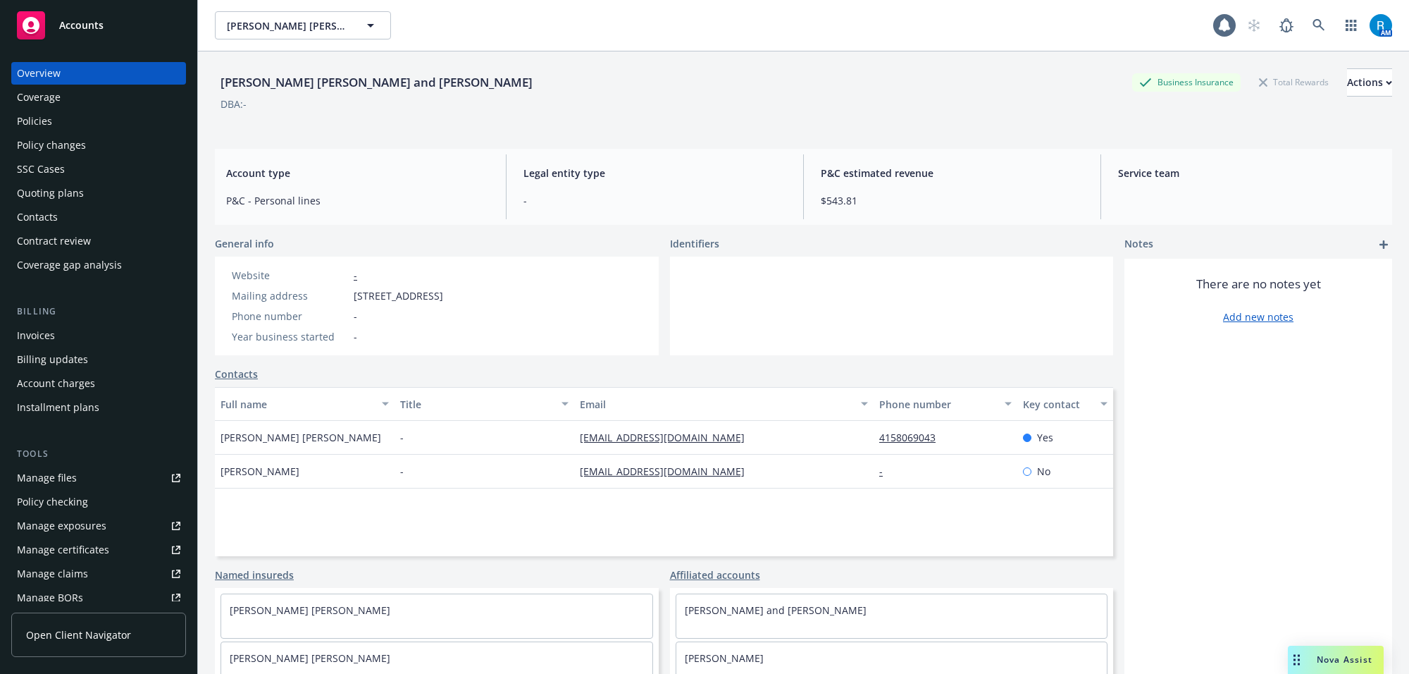
click at [63, 123] on div "Policies" at bounding box center [98, 121] width 163 height 23
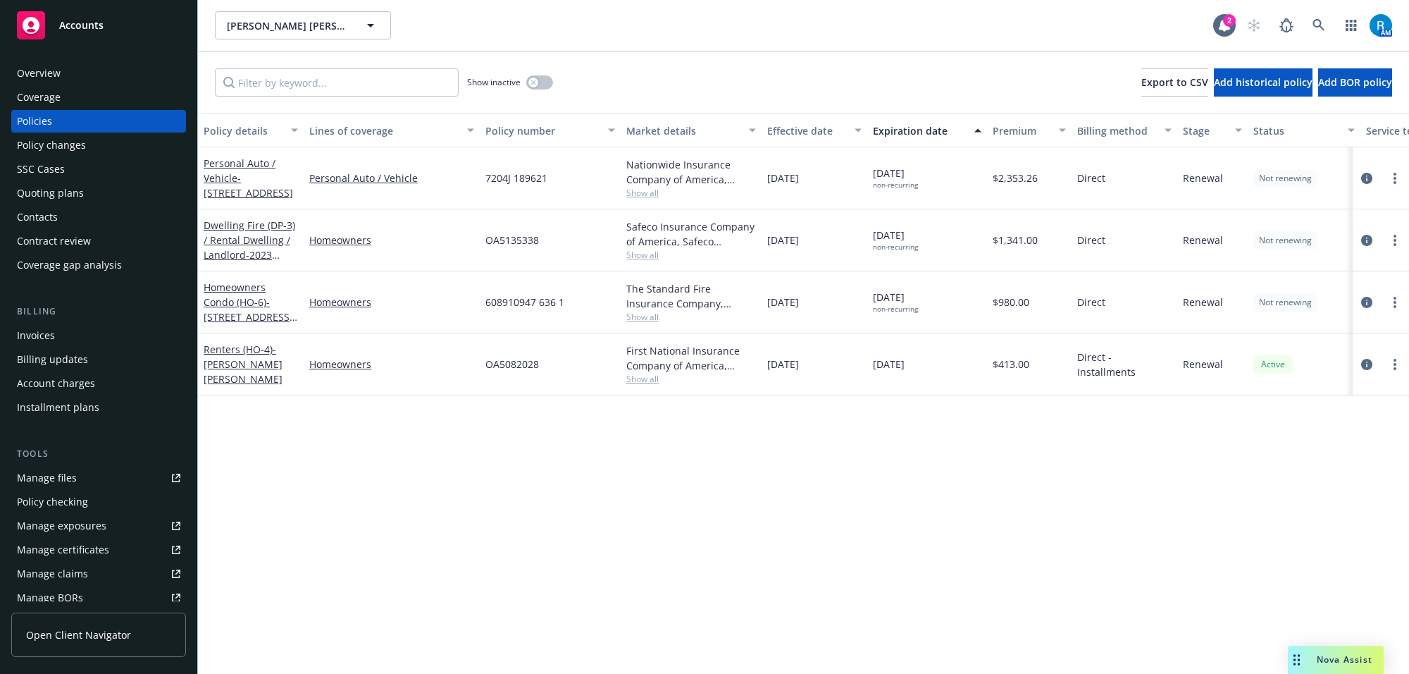
click at [502, 184] on span "7204J 189621" at bounding box center [516, 178] width 62 height 15
copy span "7204J 189621"
